Goal: Check status: Check status

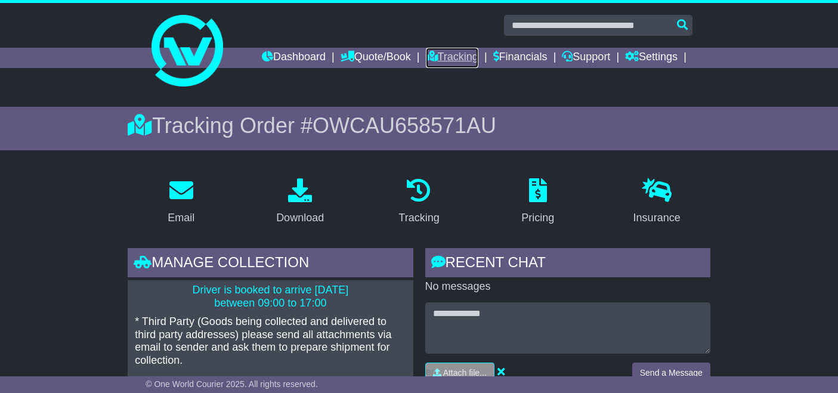
click at [451, 58] on link "Tracking" at bounding box center [452, 58] width 52 height 20
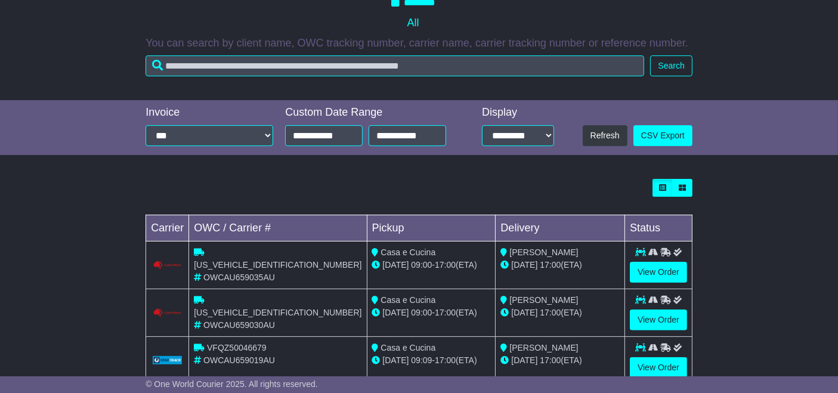
scroll to position [259, 0]
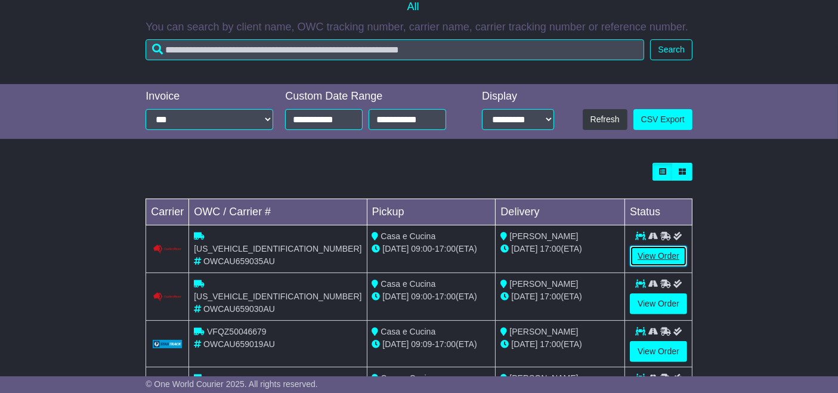
click at [657, 256] on link "View Order" at bounding box center [658, 256] width 57 height 21
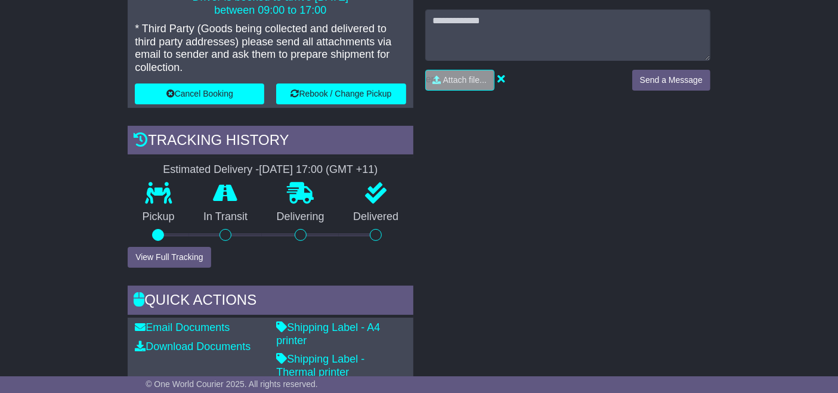
scroll to position [296, 0]
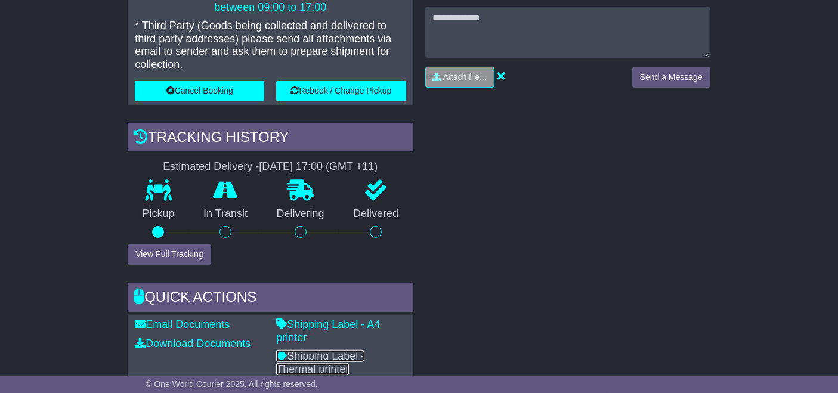
click at [353, 350] on link "Shipping Label - Thermal printer" at bounding box center [320, 362] width 88 height 25
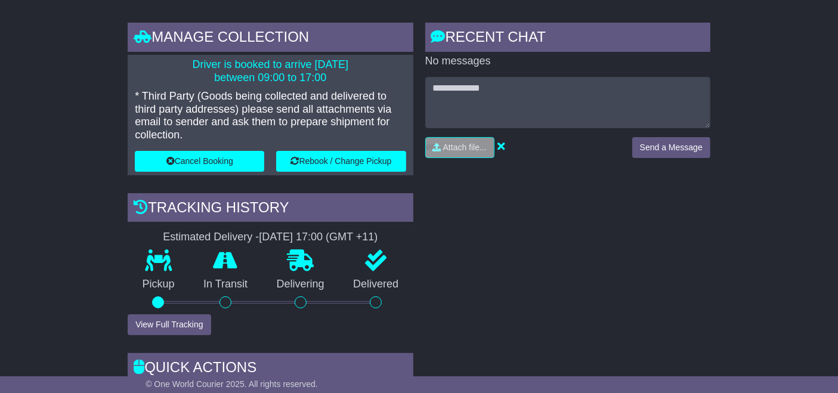
scroll to position [0, 0]
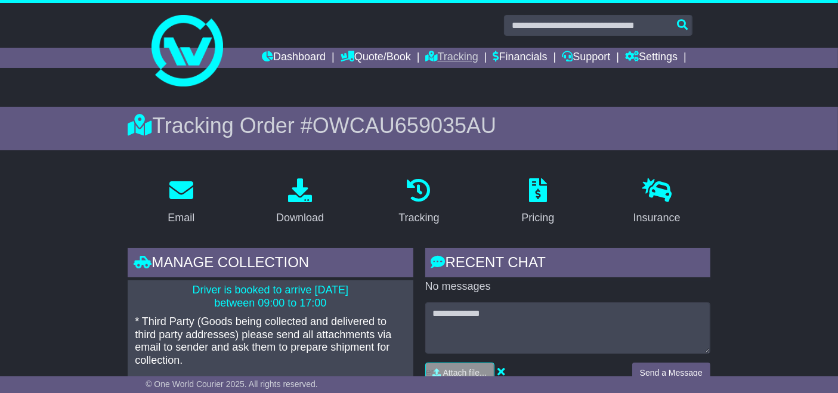
click at [453, 51] on link "Tracking" at bounding box center [452, 58] width 52 height 20
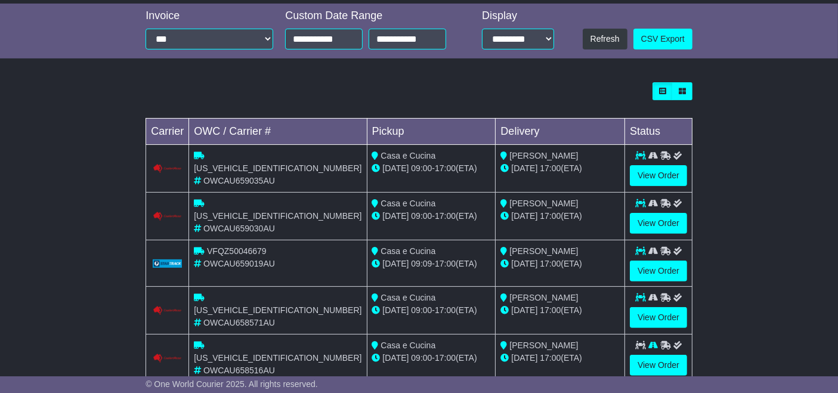
scroll to position [341, 0]
click at [653, 268] on link "View Order" at bounding box center [658, 270] width 57 height 21
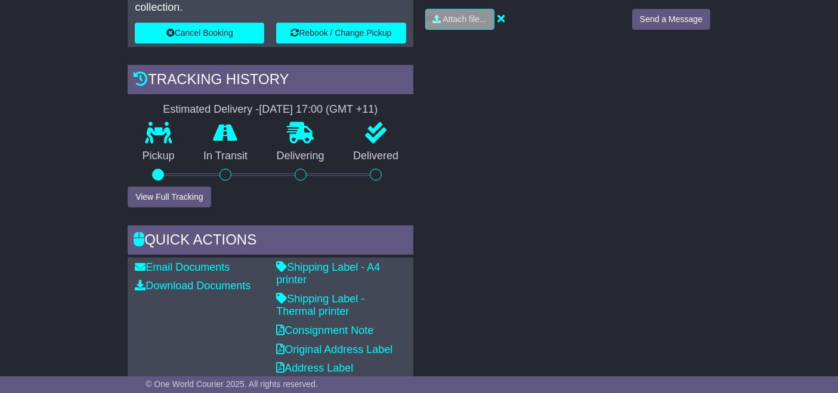
scroll to position [396, 0]
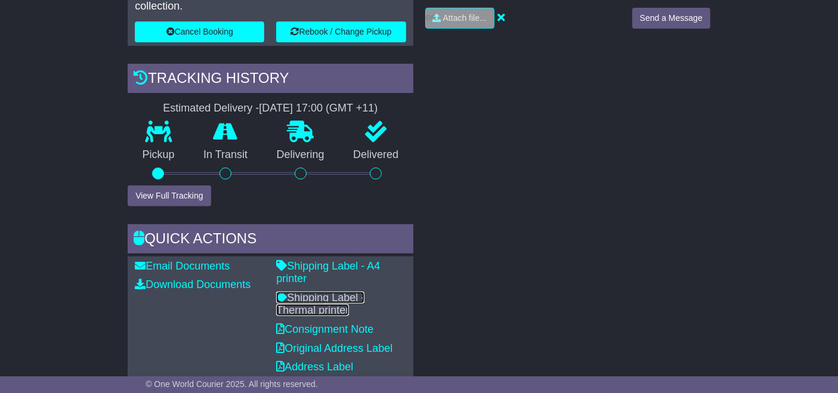
click at [331, 292] on link "Shipping Label - Thermal printer" at bounding box center [320, 304] width 88 height 25
